Goal: Check status: Check status

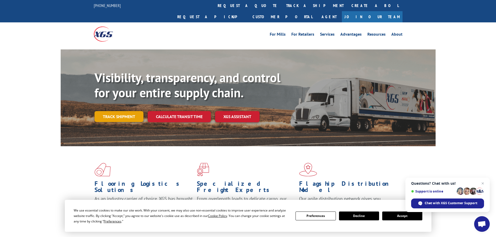
click at [130, 111] on link "Track shipment" at bounding box center [119, 116] width 49 height 11
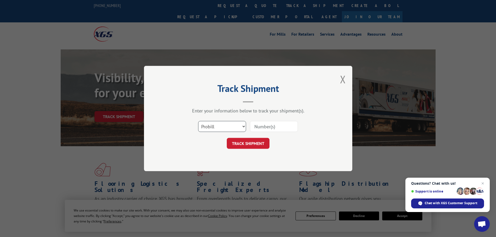
drag, startPoint x: 244, startPoint y: 123, endPoint x: 238, endPoint y: 127, distance: 7.7
click at [244, 123] on select "Select category... Probill BOL PO" at bounding box center [222, 126] width 48 height 11
click at [236, 127] on select "Select category... Probill BOL PO" at bounding box center [222, 126] width 48 height 11
select select "bol"
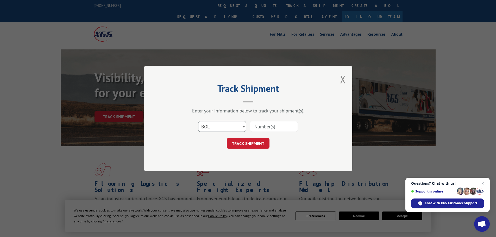
click at [198, 121] on select "Select category... Probill BOL PO" at bounding box center [222, 126] width 48 height 11
click at [264, 127] on input at bounding box center [274, 126] width 48 height 11
paste input "7078918"
type input "7078918"
click at [186, 148] on div "TRACK SHIPMENT" at bounding box center [248, 143] width 156 height 11
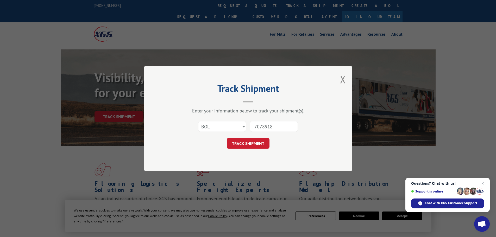
click at [249, 143] on button "TRACK SHIPMENT" at bounding box center [248, 143] width 43 height 11
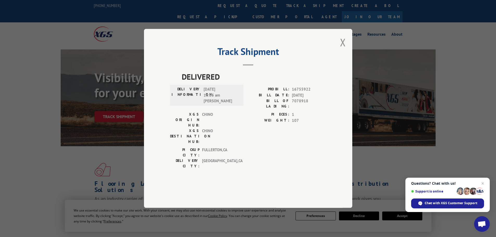
drag, startPoint x: 214, startPoint y: 114, endPoint x: 204, endPoint y: 100, distance: 17.6
click at [204, 100] on div "DELIVERY INFORMATION: [DATE] 10:05 am [PERSON_NAME]" at bounding box center [206, 95] width 73 height 21
copy span "[DATE] 10:05 am [PERSON_NAME]"
